Goal: Book appointment/travel/reservation

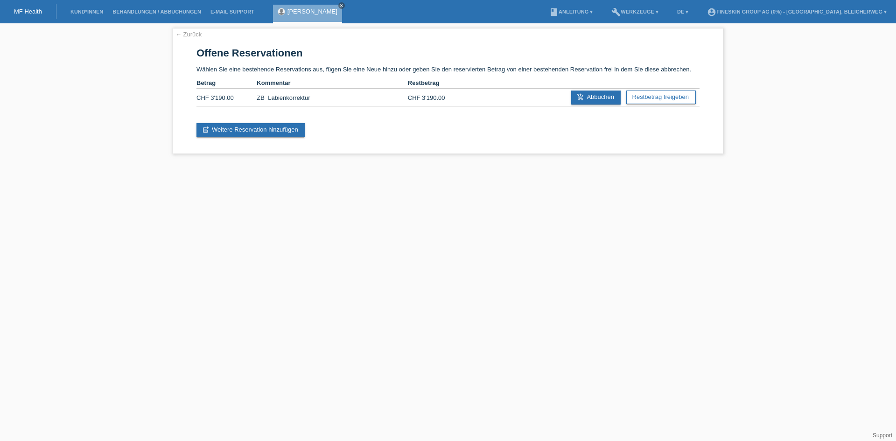
click at [298, 8] on link "[PERSON_NAME]" at bounding box center [313, 11] width 50 height 7
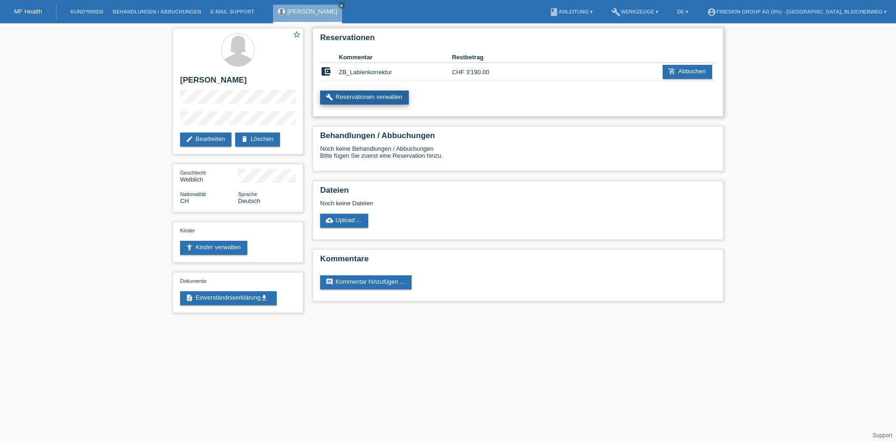
click at [369, 98] on link "build Reservationen verwalten" at bounding box center [364, 98] width 89 height 14
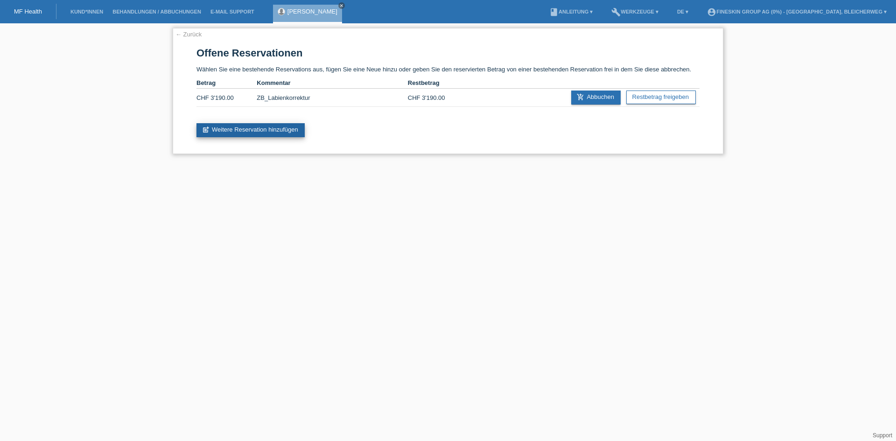
click at [269, 132] on link "post_add Weitere Reservation hinzufügen" at bounding box center [251, 130] width 108 height 14
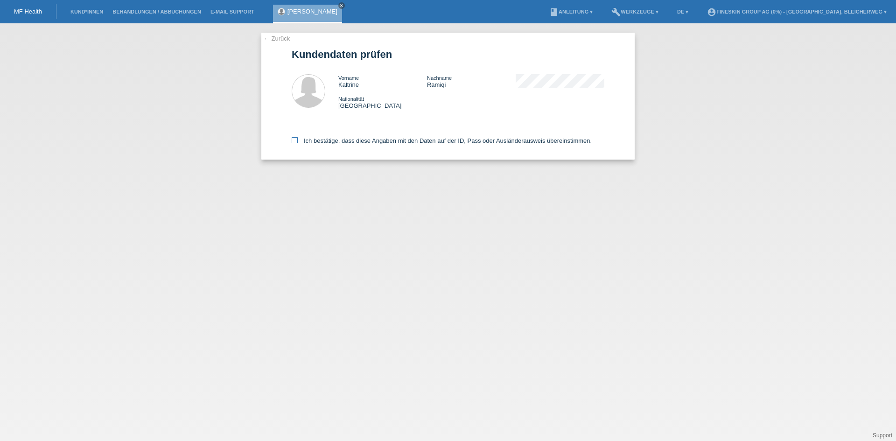
click at [295, 144] on label "Ich bestätige, dass diese Angaben mit den Daten auf der ID, Pass oder Ausländer…" at bounding box center [442, 140] width 300 height 7
click at [295, 143] on input "Ich bestätige, dass diese Angaben mit den Daten auf der ID, Pass oder Ausländer…" at bounding box center [295, 140] width 6 height 6
checkbox input "true"
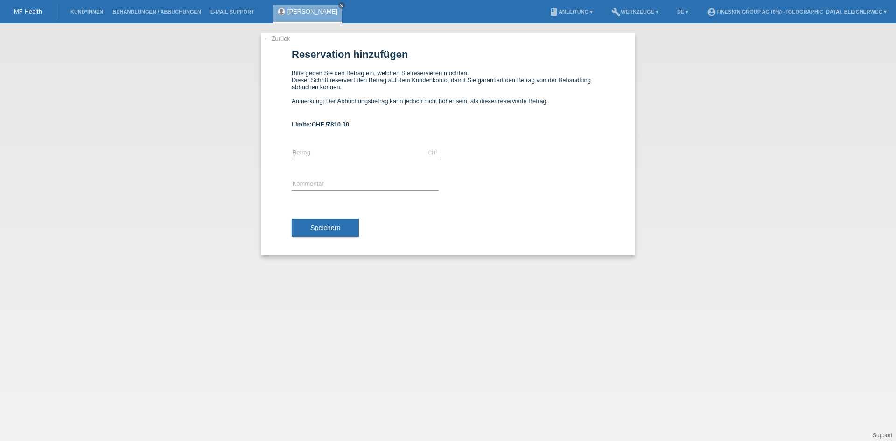
click at [349, 160] on div "CHF error Betrag" at bounding box center [365, 153] width 147 height 32
click at [333, 143] on div "CHF error Betrag" at bounding box center [365, 153] width 147 height 32
click at [333, 148] on input "text" at bounding box center [365, 153] width 147 height 12
click at [278, 39] on link "← Zurück" at bounding box center [277, 38] width 26 height 7
